Goal: Information Seeking & Learning: Find specific fact

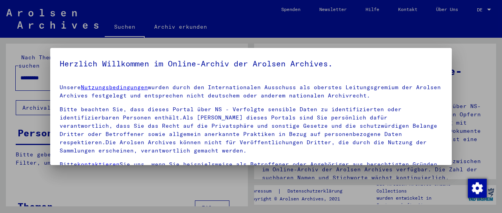
click at [177, 69] on h5 "Herzlich Willkommen im Online-Archiv der Arolsen Archives." at bounding box center [251, 63] width 383 height 13
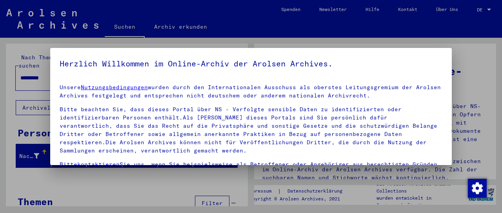
scroll to position [76, 0]
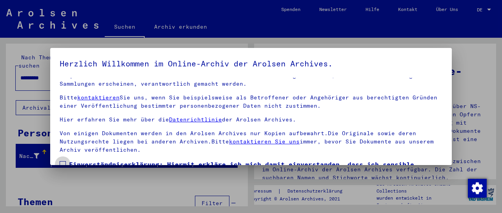
click at [69, 159] on label "Einverständniserklärung: Hiermit erkläre ich mich damit einverstanden, dass ich…" at bounding box center [251, 178] width 383 height 38
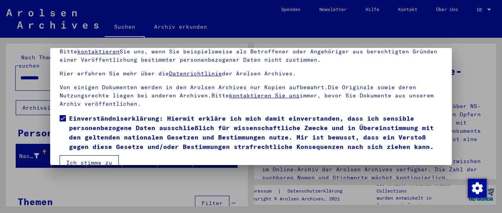
scroll to position [60, 0]
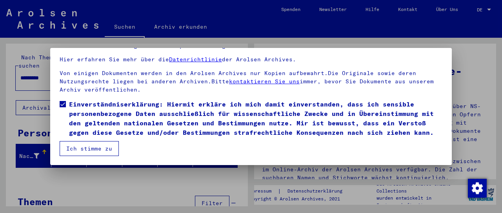
click at [87, 145] on button "Ich stimme zu" at bounding box center [89, 148] width 59 height 15
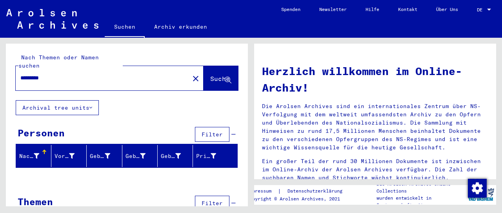
click at [40, 74] on input "*********" at bounding box center [100, 78] width 160 height 8
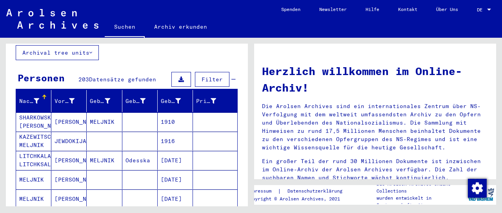
scroll to position [86, 0]
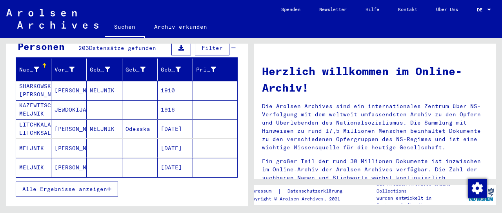
click at [64, 140] on mat-cell "[PERSON_NAME]" at bounding box center [68, 147] width 35 height 19
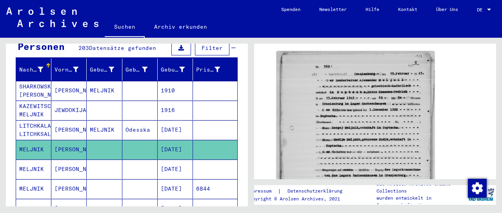
scroll to position [130, 0]
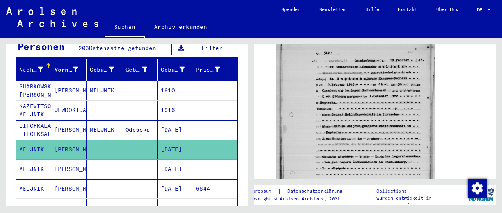
click at [183, 159] on mat-cell "[DATE]" at bounding box center [175, 168] width 35 height 19
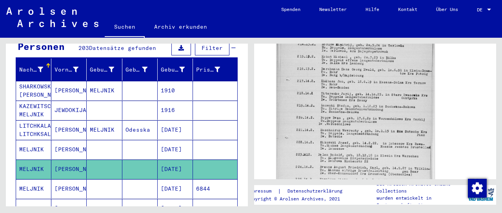
scroll to position [260, 0]
click at [341, 128] on img at bounding box center [356, 108] width 158 height 215
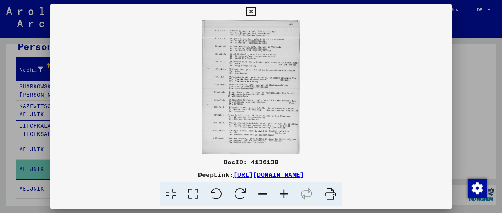
click at [283, 193] on icon at bounding box center [283, 194] width 21 height 24
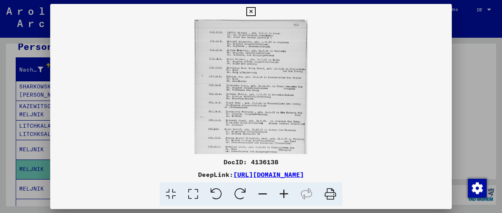
click at [283, 193] on icon at bounding box center [283, 194] width 21 height 24
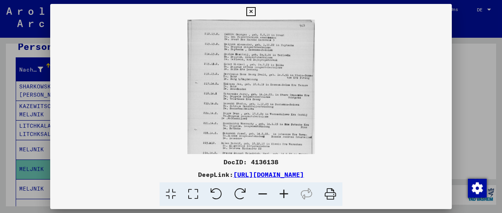
click at [283, 193] on icon at bounding box center [283, 194] width 21 height 24
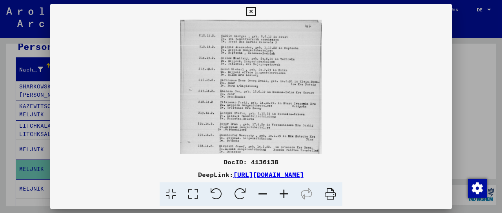
click at [283, 193] on icon at bounding box center [283, 194] width 21 height 24
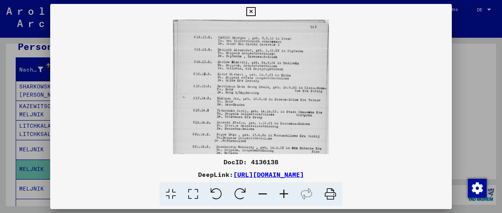
click at [283, 193] on icon at bounding box center [283, 194] width 21 height 24
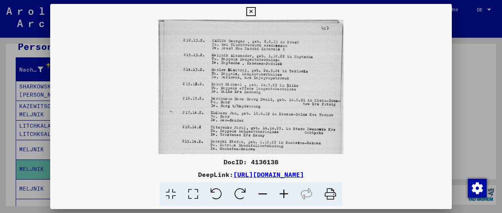
click at [283, 193] on icon at bounding box center [283, 194] width 21 height 24
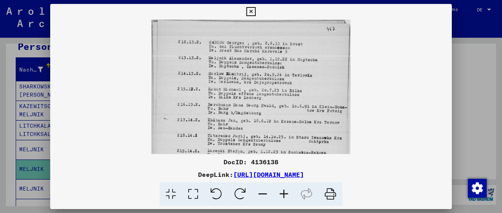
click at [283, 193] on icon at bounding box center [283, 194] width 21 height 24
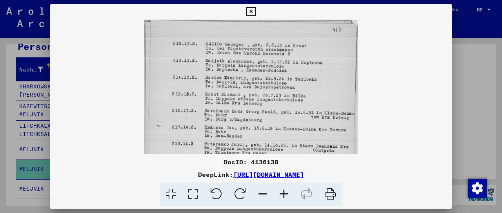
click at [283, 193] on icon at bounding box center [283, 194] width 21 height 24
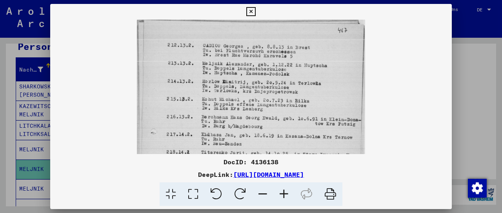
click at [283, 193] on icon at bounding box center [283, 194] width 21 height 24
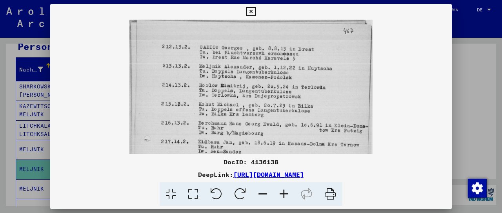
click at [283, 193] on icon at bounding box center [283, 194] width 21 height 24
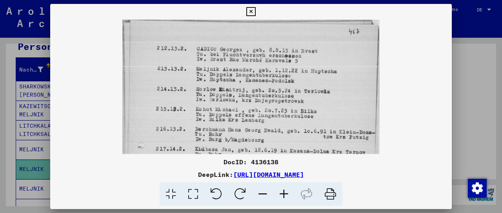
click at [283, 193] on icon at bounding box center [283, 194] width 21 height 24
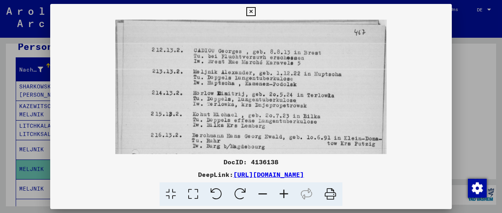
click at [283, 193] on icon at bounding box center [283, 194] width 21 height 24
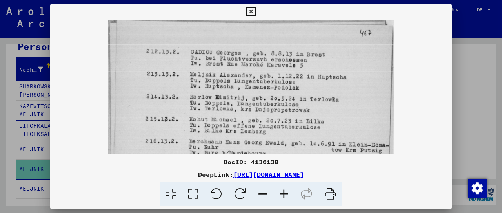
click at [255, 13] on icon at bounding box center [250, 11] width 9 height 9
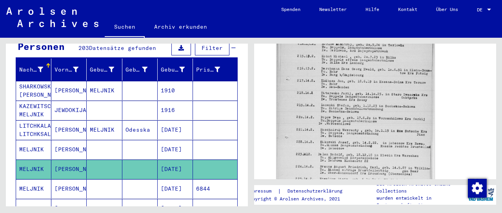
click at [90, 179] on mat-cell at bounding box center [104, 188] width 35 height 19
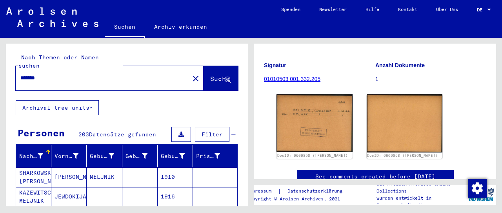
click at [132, 74] on input "*******" at bounding box center [102, 78] width 164 height 8
type input "**********"
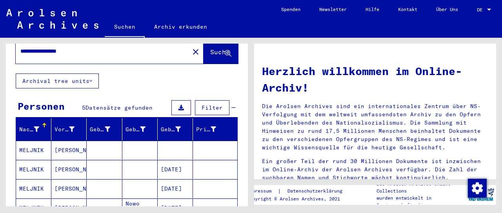
scroll to position [43, 0]
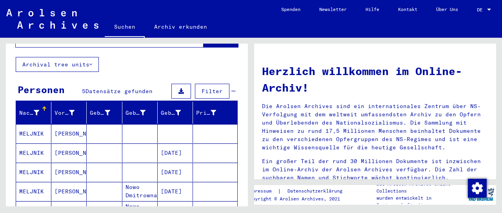
click at [134, 124] on mat-cell at bounding box center [139, 133] width 35 height 19
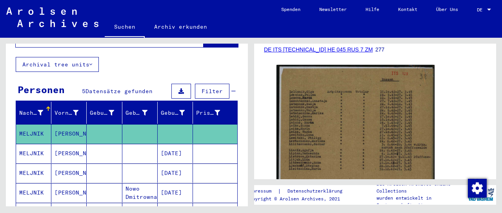
scroll to position [130, 0]
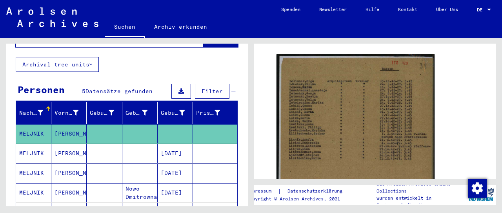
click at [101, 144] on mat-cell at bounding box center [104, 153] width 35 height 19
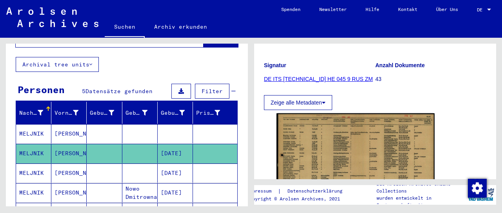
scroll to position [130, 0]
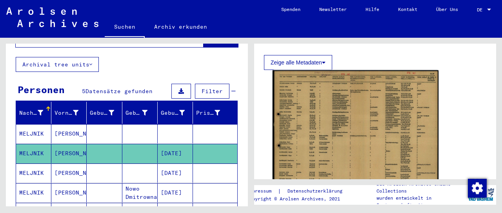
click at [314, 128] on img at bounding box center [356, 129] width 166 height 118
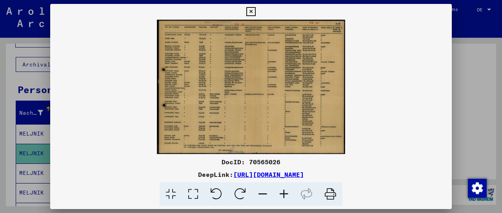
click at [283, 194] on icon at bounding box center [283, 194] width 21 height 24
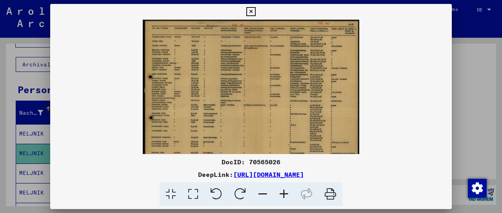
click at [283, 194] on icon at bounding box center [283, 194] width 21 height 24
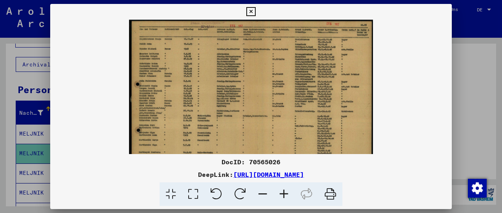
click at [283, 194] on icon at bounding box center [283, 194] width 21 height 24
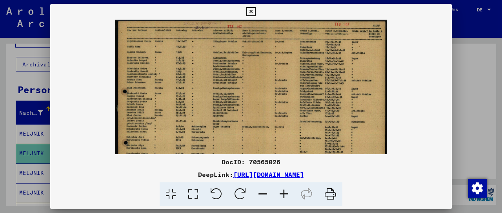
click at [283, 194] on icon at bounding box center [283, 194] width 21 height 24
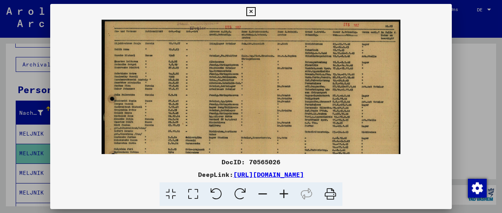
click at [283, 194] on icon at bounding box center [283, 194] width 21 height 24
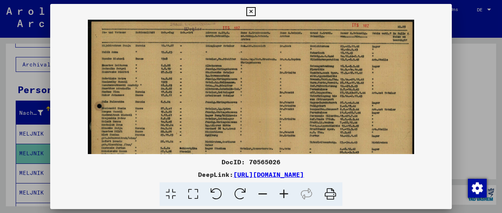
click at [283, 194] on icon at bounding box center [283, 194] width 21 height 24
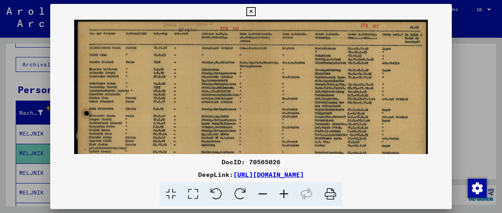
click at [283, 194] on icon at bounding box center [283, 194] width 21 height 24
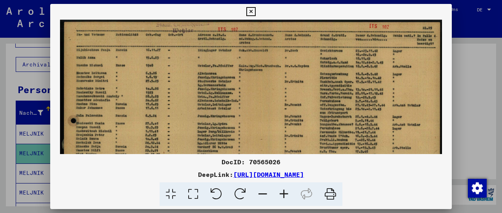
click at [283, 194] on icon at bounding box center [283, 194] width 21 height 24
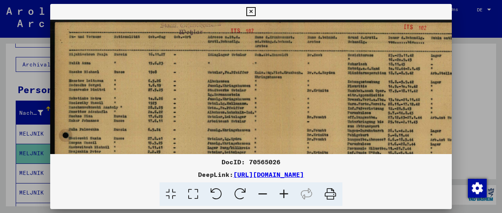
click at [283, 194] on icon at bounding box center [283, 194] width 21 height 24
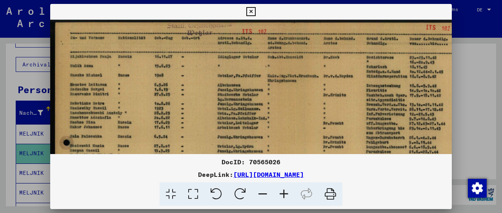
click at [283, 194] on icon at bounding box center [283, 194] width 21 height 24
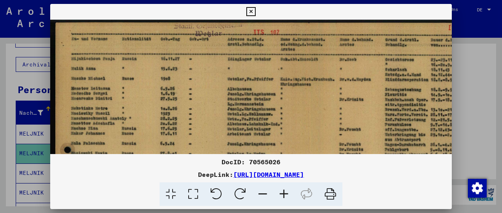
click at [283, 194] on icon at bounding box center [283, 194] width 21 height 24
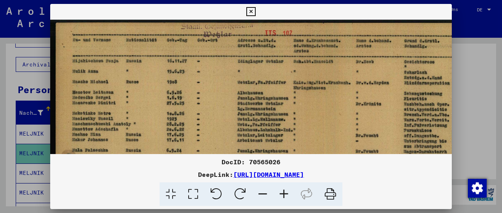
click at [255, 12] on icon at bounding box center [250, 11] width 9 height 9
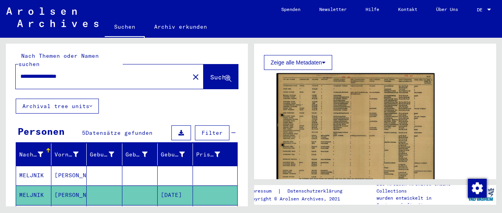
scroll to position [0, 0]
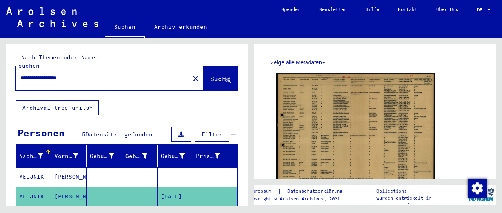
click at [191, 74] on mat-icon "close" at bounding box center [195, 78] width 9 height 9
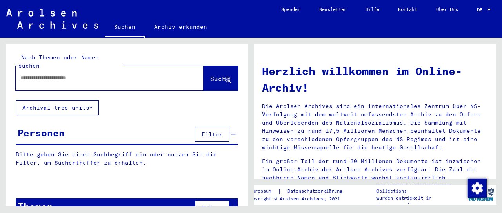
click at [107, 74] on input "text" at bounding box center [100, 78] width 160 height 8
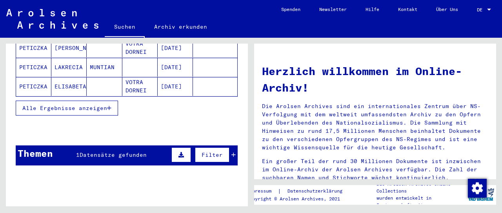
scroll to position [130, 0]
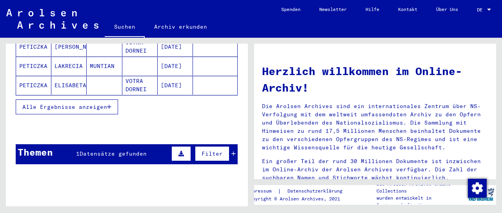
click at [101, 103] on span "Alle Ergebnisse anzeigen" at bounding box center [64, 106] width 85 height 7
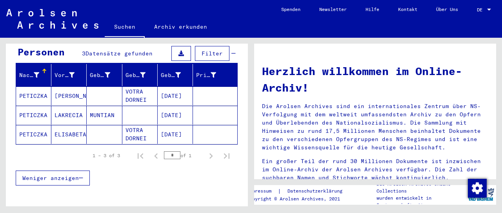
scroll to position [0, 0]
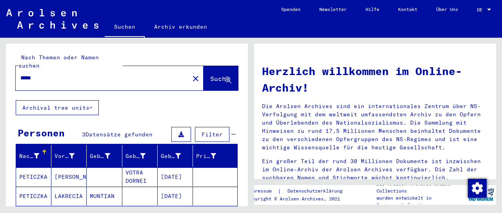
drag, startPoint x: 22, startPoint y: 68, endPoint x: 15, endPoint y: 68, distance: 7.8
click at [20, 74] on input "*****" at bounding box center [100, 78] width 160 height 8
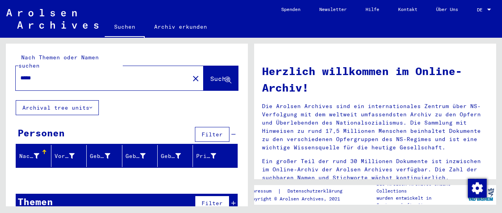
drag, startPoint x: 23, startPoint y: 68, endPoint x: 19, endPoint y: 69, distance: 4.0
click at [20, 74] on input "*****" at bounding box center [100, 78] width 160 height 8
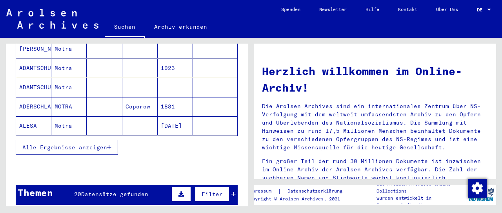
scroll to position [130, 0]
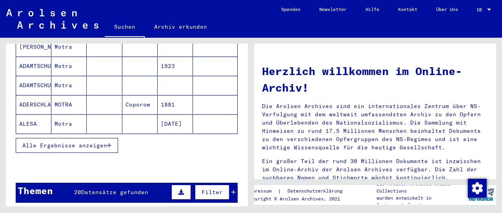
click at [79, 142] on span "Alle Ergebnisse anzeigen" at bounding box center [64, 145] width 85 height 7
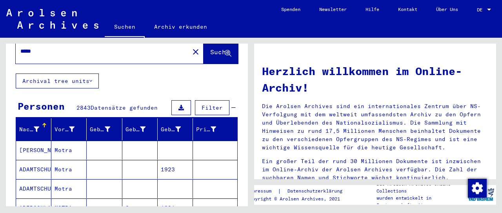
scroll to position [0, 0]
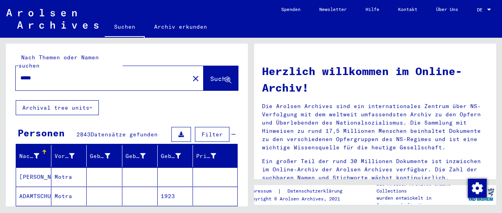
click at [93, 74] on div "*****" at bounding box center [98, 78] width 164 height 18
click at [100, 69] on div "*****" at bounding box center [98, 78] width 164 height 18
click at [97, 74] on input "*****" at bounding box center [100, 78] width 160 height 8
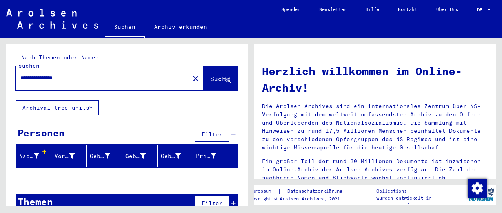
click at [52, 74] on input "**********" at bounding box center [100, 78] width 160 height 8
click at [69, 74] on input "**********" at bounding box center [100, 78] width 160 height 8
click at [48, 74] on input "**********" at bounding box center [100, 78] width 160 height 8
type input "**********"
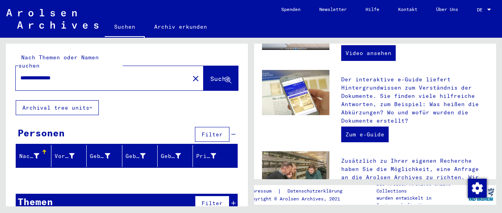
scroll to position [86, 0]
